Goal: Task Accomplishment & Management: Manage account settings

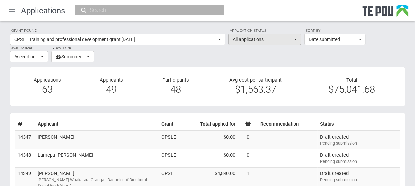
click at [238, 39] on span "All applications" at bounding box center [263, 39] width 60 height 7
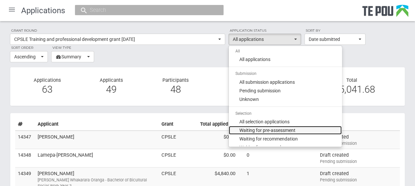
click at [265, 131] on span "Waiting for pre-assessment" at bounding box center [267, 130] width 56 height 7
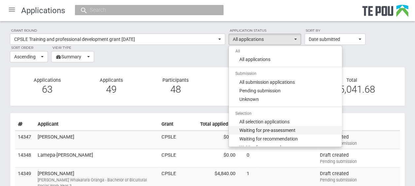
select select "100"
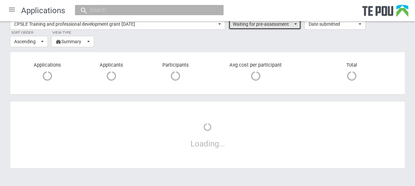
scroll to position [26, 0]
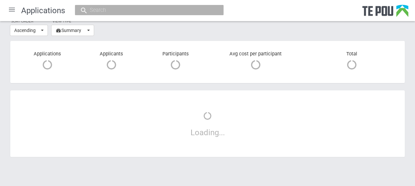
click at [15, 9] on div at bounding box center [12, 10] width 16 height 16
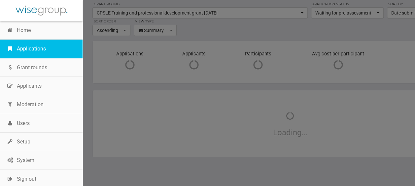
click at [51, 46] on link "Applications" at bounding box center [41, 49] width 82 height 18
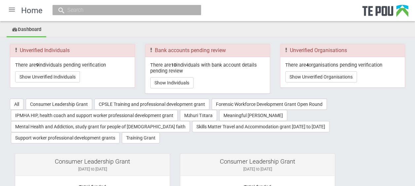
click at [11, 11] on div at bounding box center [12, 10] width 16 height 16
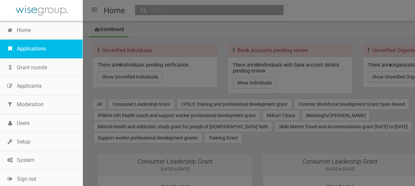
click at [21, 51] on link "Applications" at bounding box center [41, 49] width 82 height 18
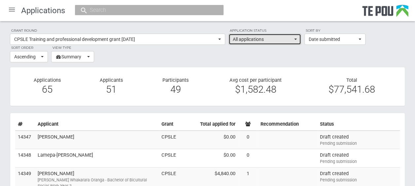
click at [269, 41] on span "All applications" at bounding box center [263, 39] width 60 height 7
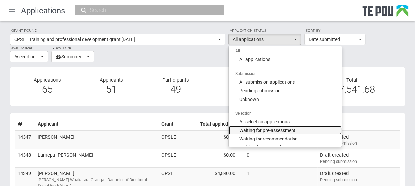
click at [281, 127] on span "Waiting for pre-assessment" at bounding box center [267, 130] width 56 height 7
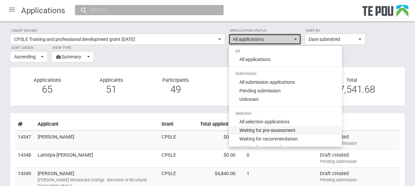
select select "100"
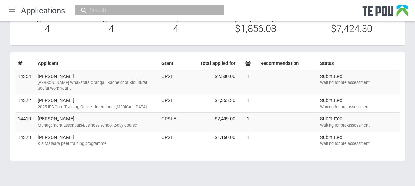
scroll to position [64, 0]
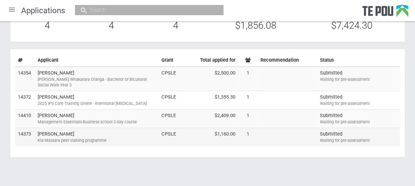
click at [119, 136] on td "Raissa Ringer Kia Mataara peer training programme" at bounding box center [97, 137] width 124 height 18
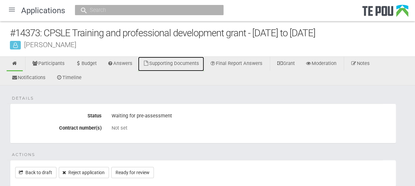
click at [191, 61] on link "Supporting Documents" at bounding box center [171, 64] width 66 height 15
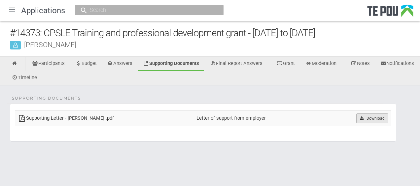
click at [369, 118] on link "Download" at bounding box center [372, 118] width 32 height 10
click at [15, 64] on icon at bounding box center [15, 63] width 6 height 5
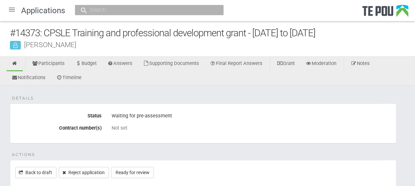
click at [12, 10] on div at bounding box center [12, 10] width 16 height 16
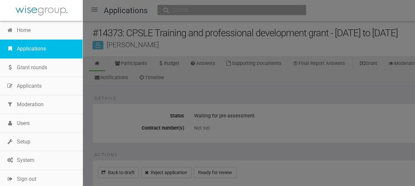
click at [31, 49] on link "Applications" at bounding box center [41, 49] width 82 height 18
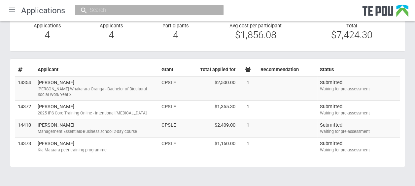
scroll to position [57, 0]
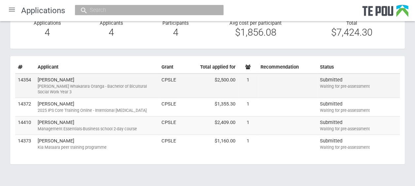
click at [114, 83] on div "[PERSON_NAME] Whakarara Oranga - Bachelor of Bicultural Social Work Year 3" at bounding box center [97, 89] width 118 height 12
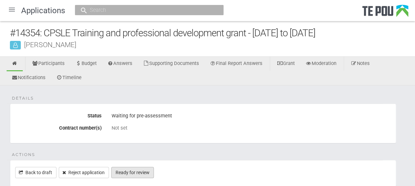
click at [148, 168] on link "Ready for review" at bounding box center [132, 172] width 43 height 11
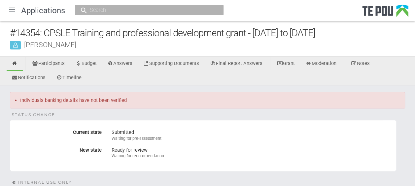
click at [13, 9] on div at bounding box center [12, 10] width 16 height 16
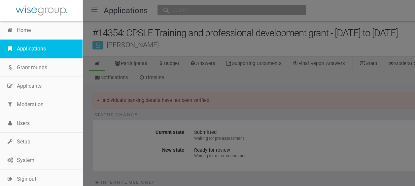
click at [34, 50] on link "Applications" at bounding box center [41, 49] width 82 height 18
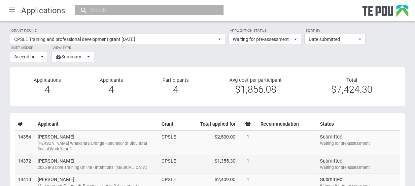
click at [115, 163] on td "Shiona Quayle 2025 IPS Core Training Online - Intentional Peer Support" at bounding box center [97, 164] width 124 height 18
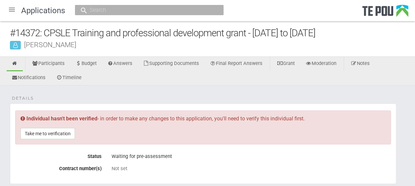
click at [10, 9] on div at bounding box center [12, 10] width 16 height 16
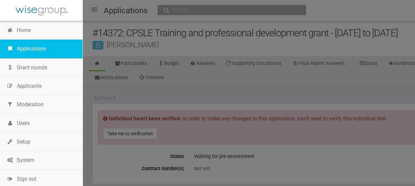
click at [33, 49] on link "Applications" at bounding box center [41, 49] width 82 height 18
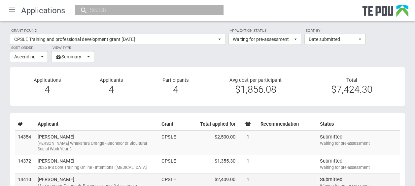
click at [110, 179] on td "[PERSON_NAME] Management Essentials-Business school 2-day course" at bounding box center [97, 182] width 124 height 18
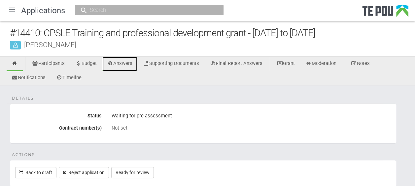
click at [118, 62] on link "Answers" at bounding box center [119, 64] width 35 height 15
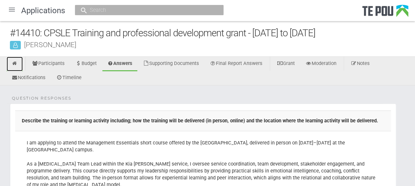
click at [13, 63] on icon at bounding box center [15, 63] width 6 height 5
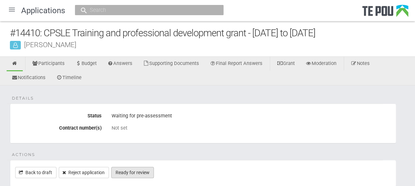
click at [149, 173] on link "Ready for review" at bounding box center [132, 172] width 43 height 11
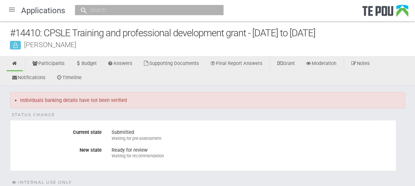
click at [13, 9] on div at bounding box center [12, 10] width 16 height 16
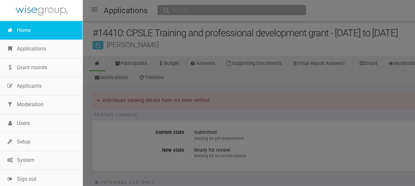
click at [22, 30] on link "Home" at bounding box center [41, 30] width 82 height 18
